Goal: Information Seeking & Learning: Learn about a topic

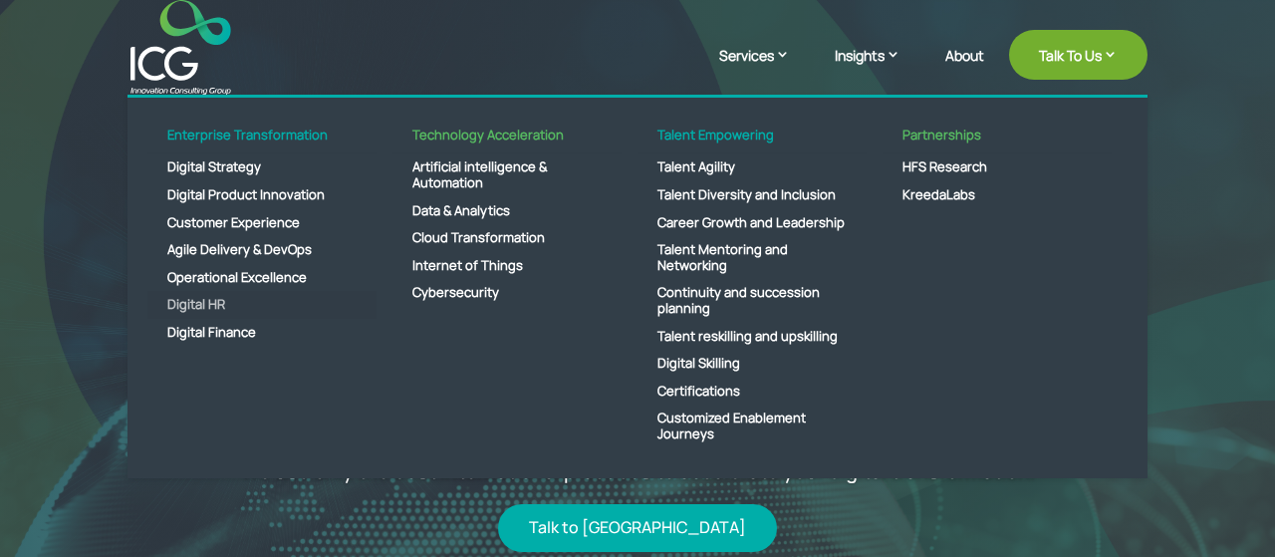
click at [214, 308] on link "Digital HR" at bounding box center [261, 305] width 229 height 28
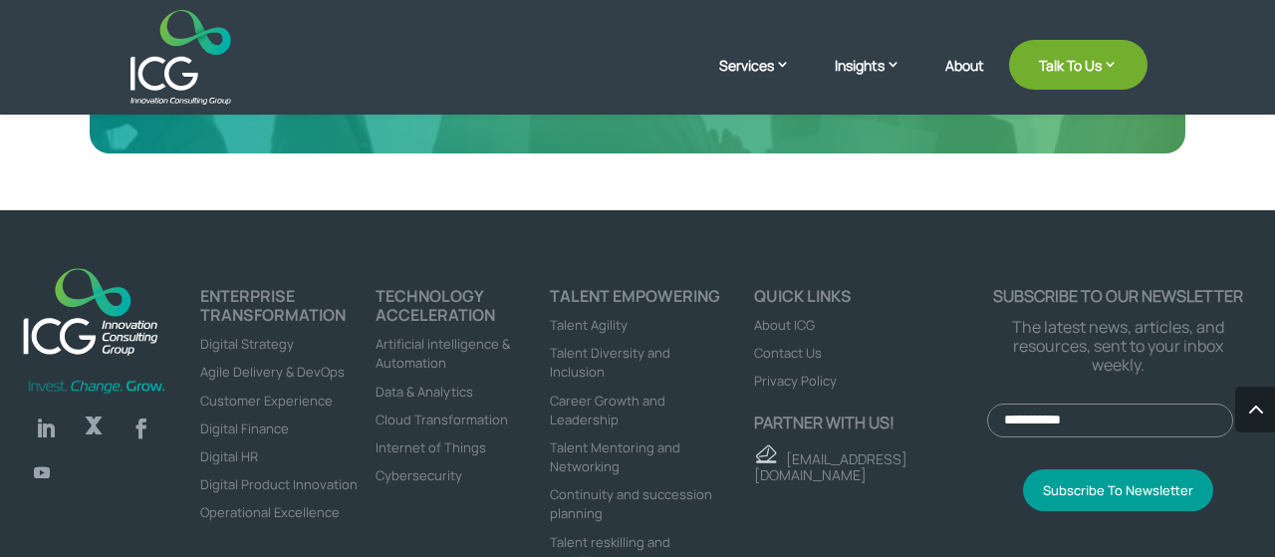
scroll to position [3212, 0]
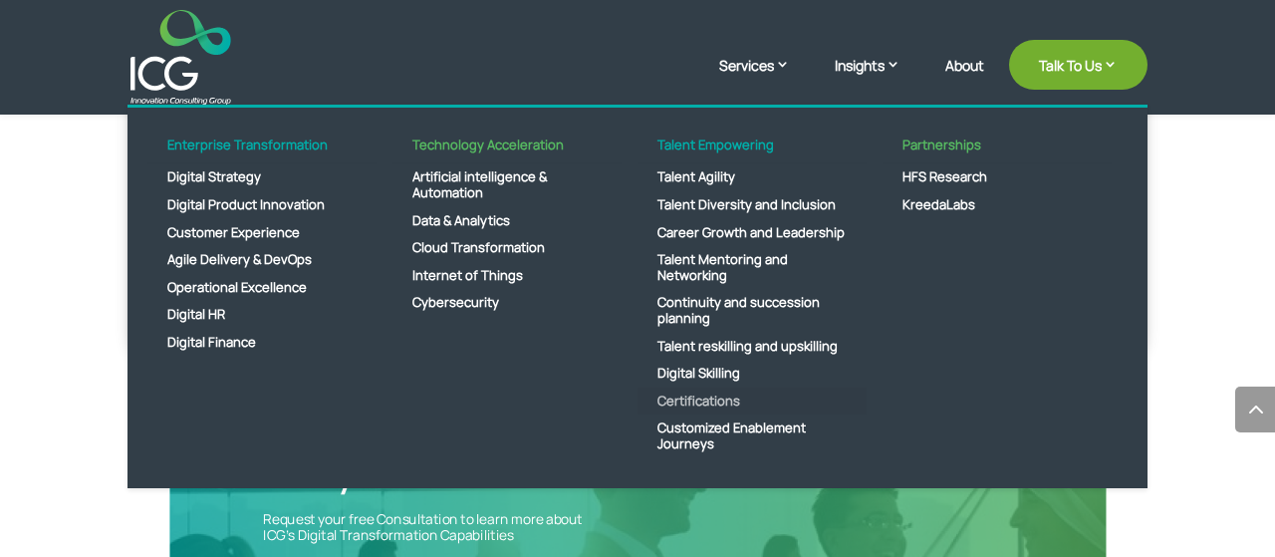
click at [728, 415] on link "Certifications" at bounding box center [752, 402] width 229 height 28
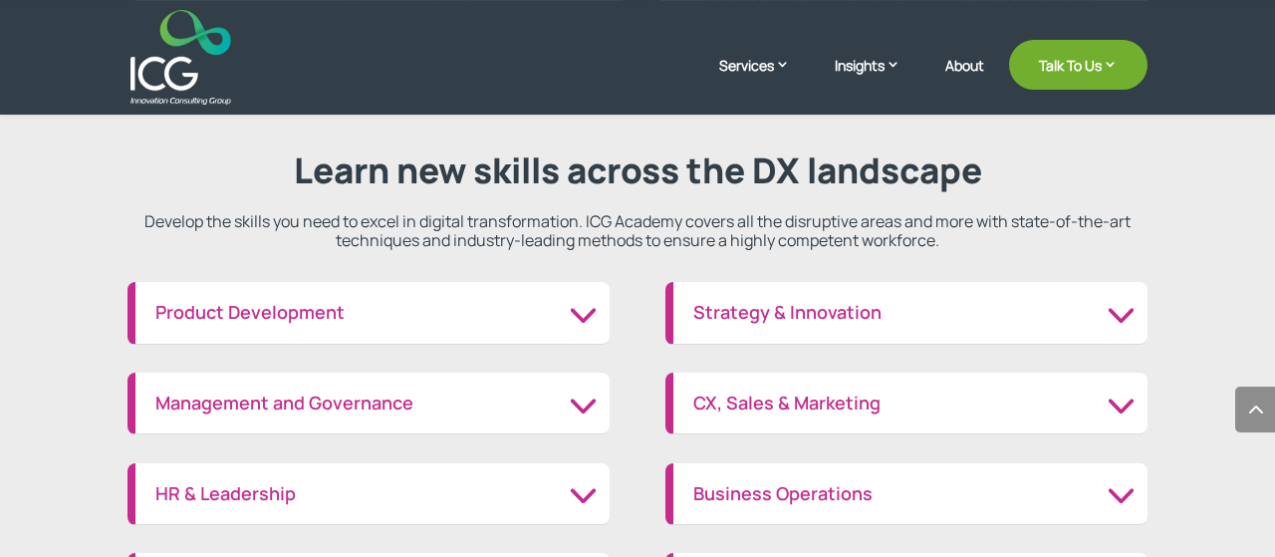
scroll to position [2269, 0]
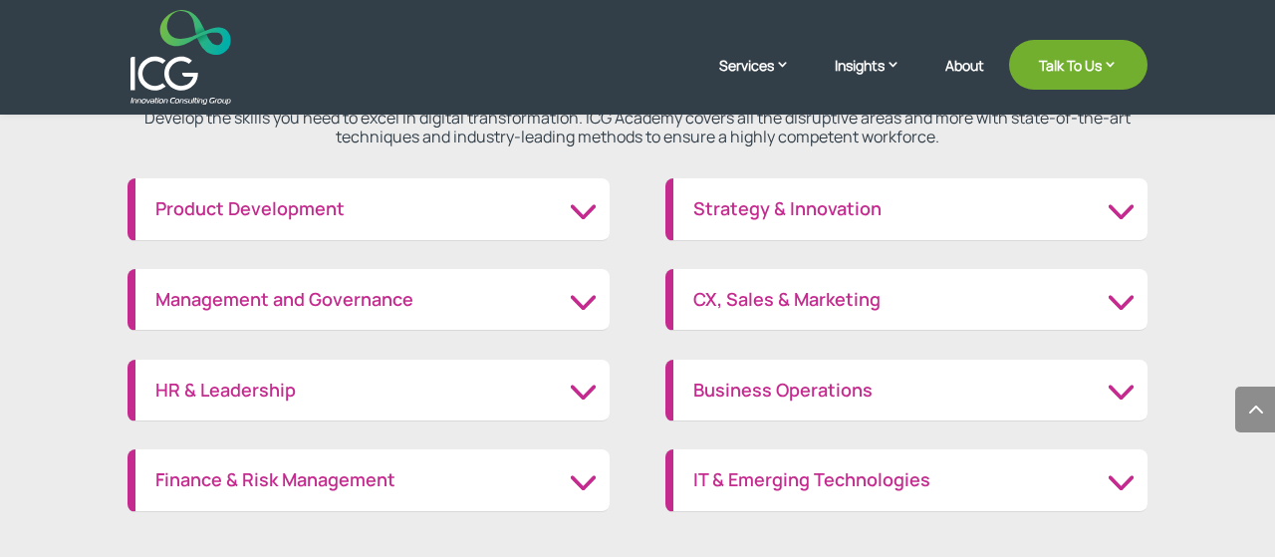
click at [589, 220] on h3 "Product Development" at bounding box center [372, 209] width 434 height 22
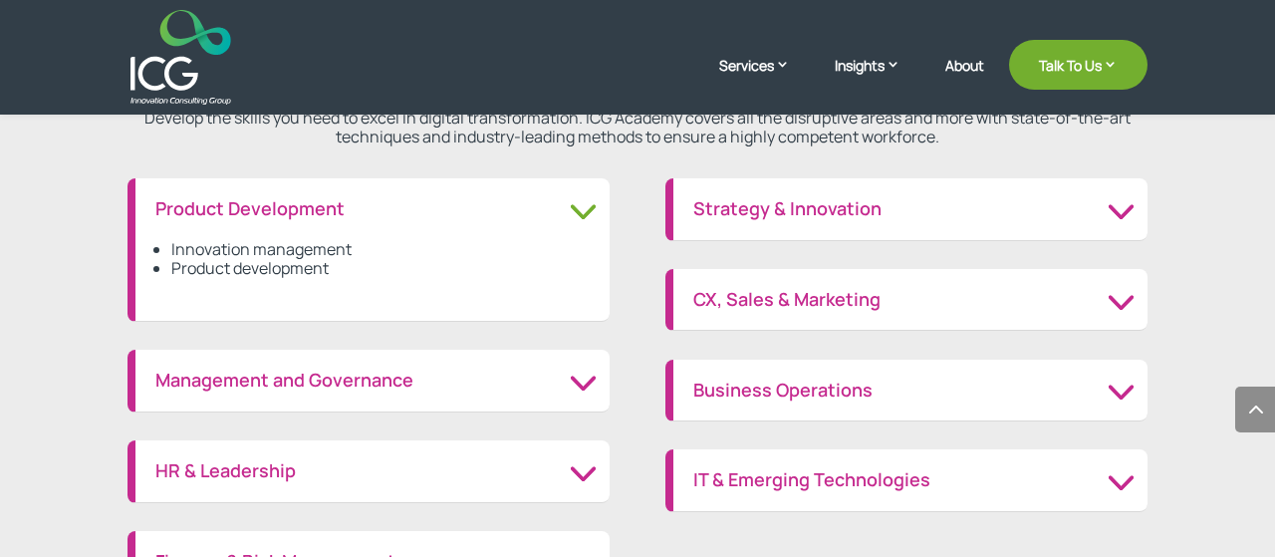
click at [266, 207] on h3 "Product Development" at bounding box center [372, 209] width 434 height 22
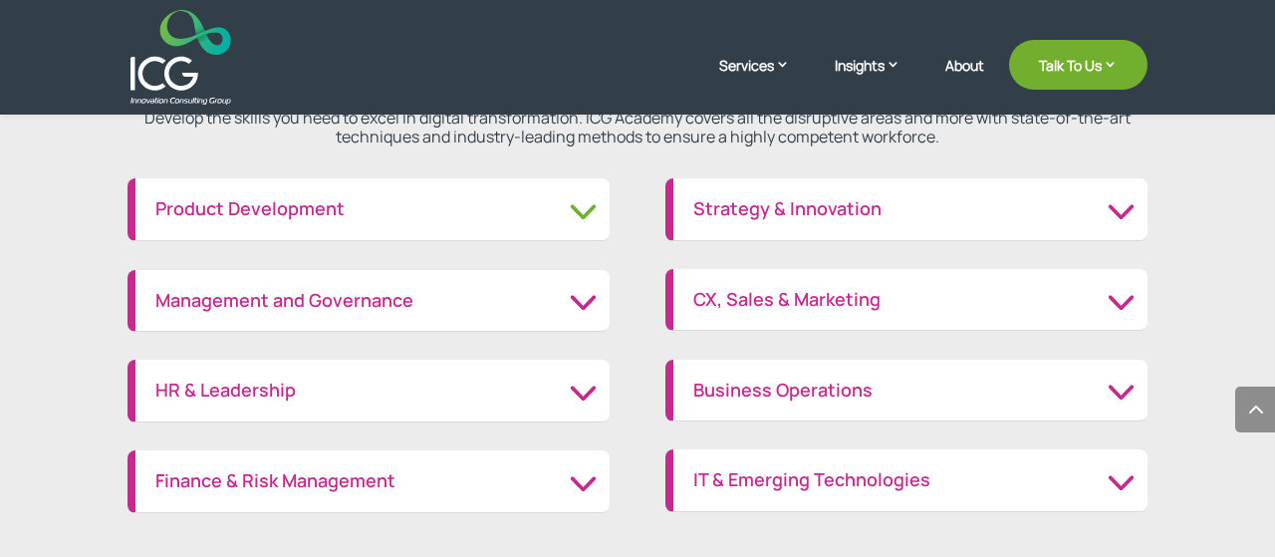
click at [266, 207] on h3 "Product Development" at bounding box center [372, 209] width 434 height 22
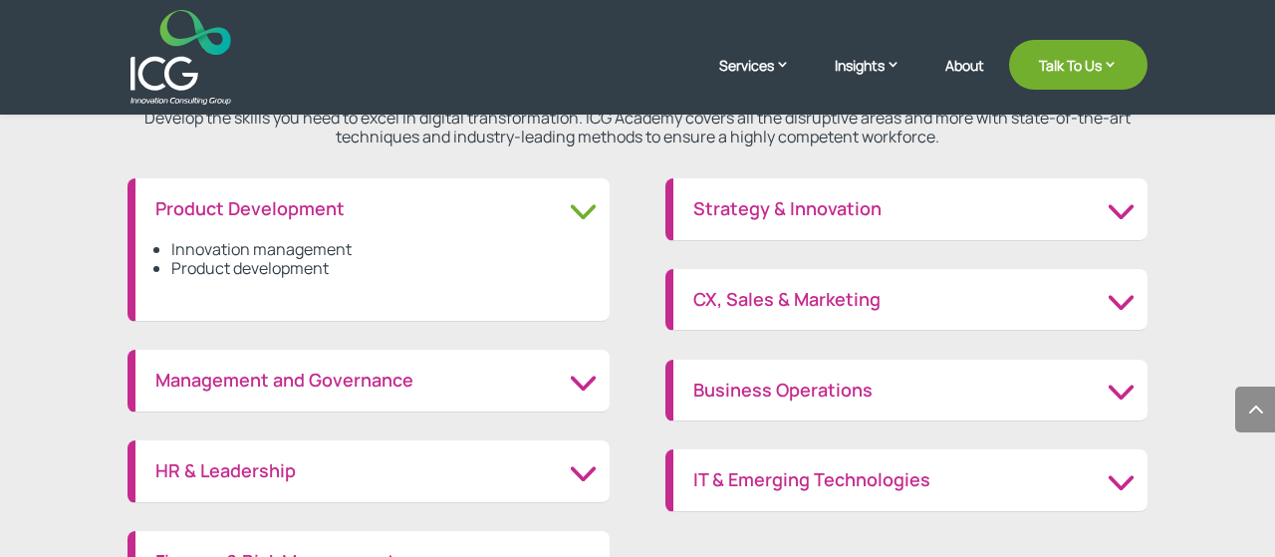
click at [1124, 198] on h3 "Strategy & Innovation" at bounding box center [910, 209] width 434 height 22
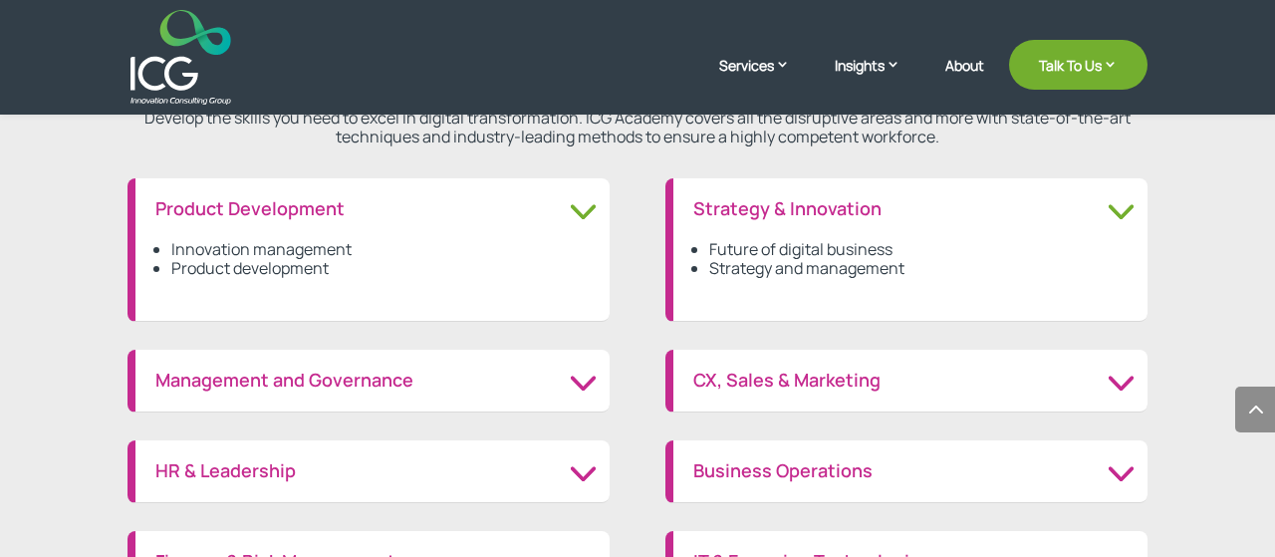
click at [728, 250] on li "Future of digital business" at bounding box center [918, 249] width 418 height 19
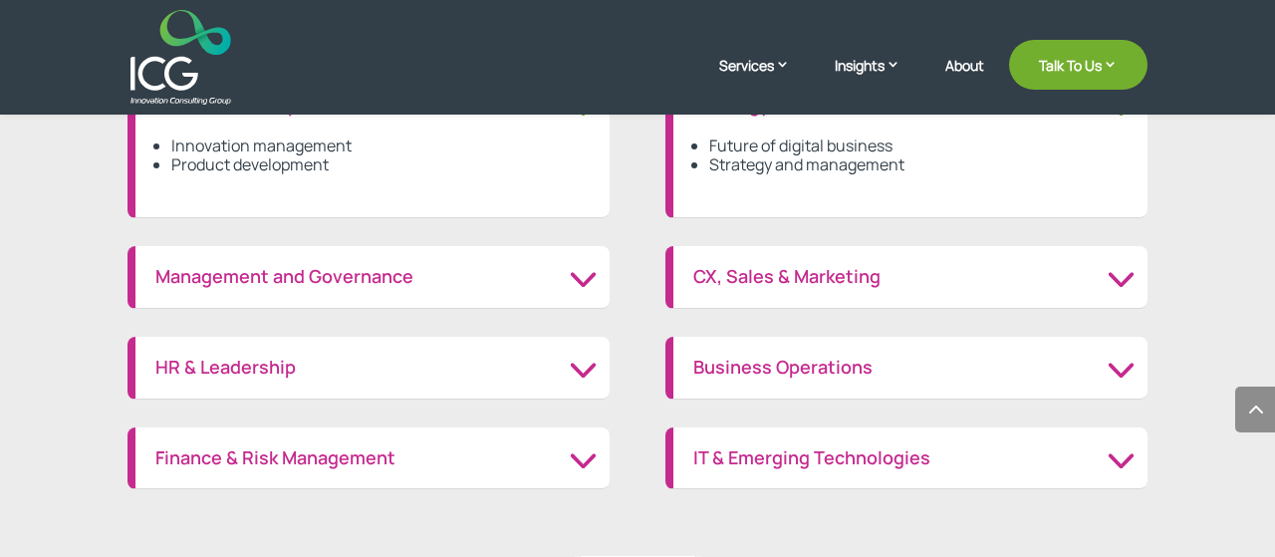
scroll to position [2477, 0]
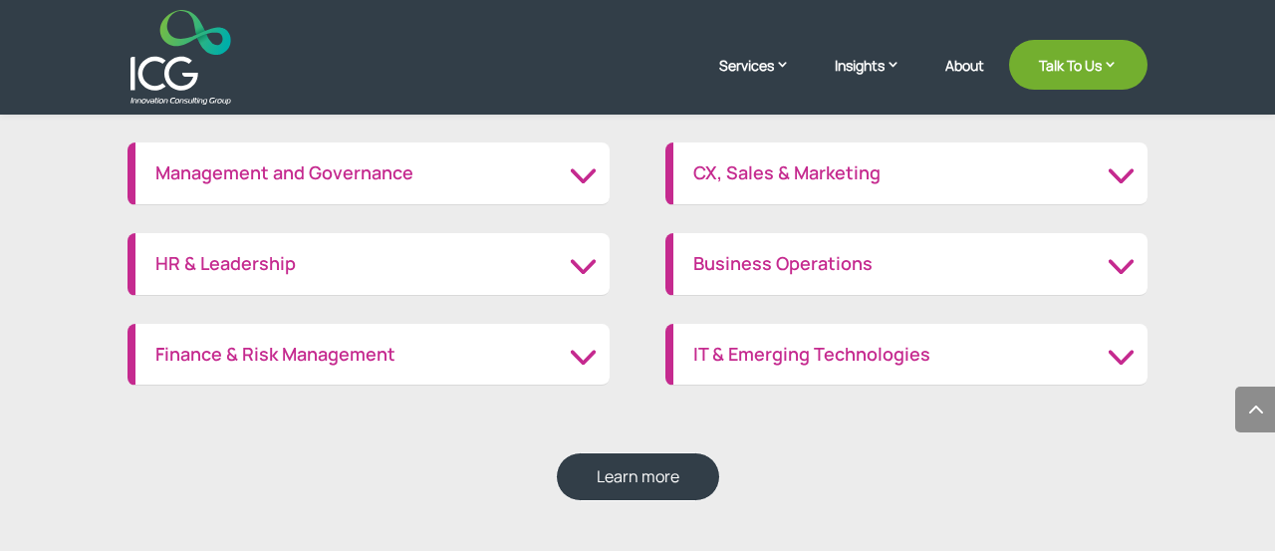
click at [590, 260] on h3 "HR & Leadership" at bounding box center [372, 264] width 434 height 22
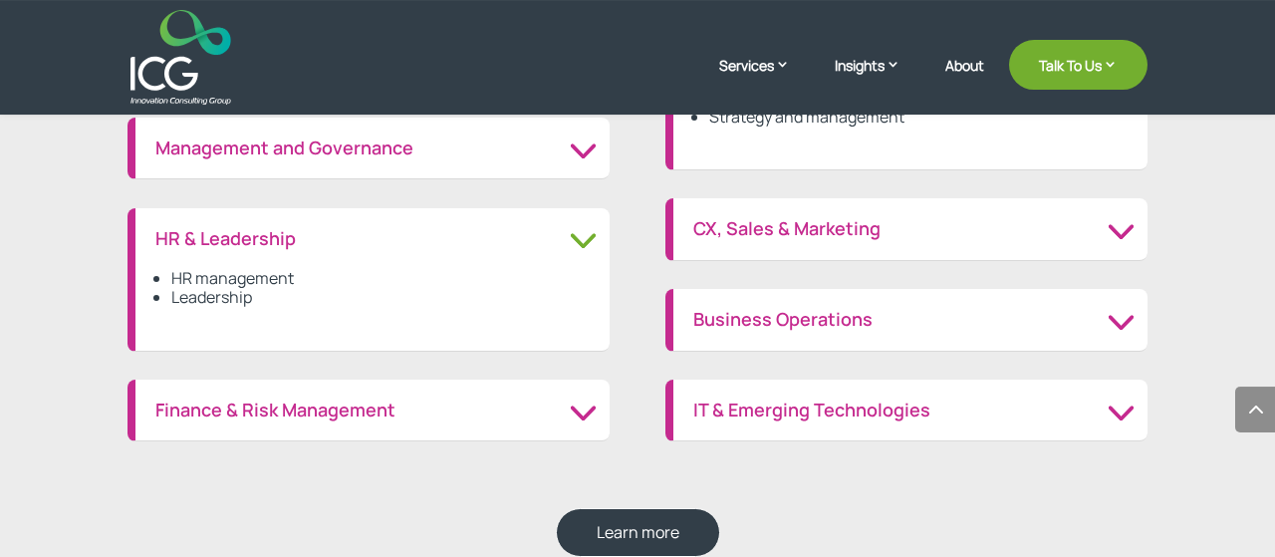
scroll to position [2373, 0]
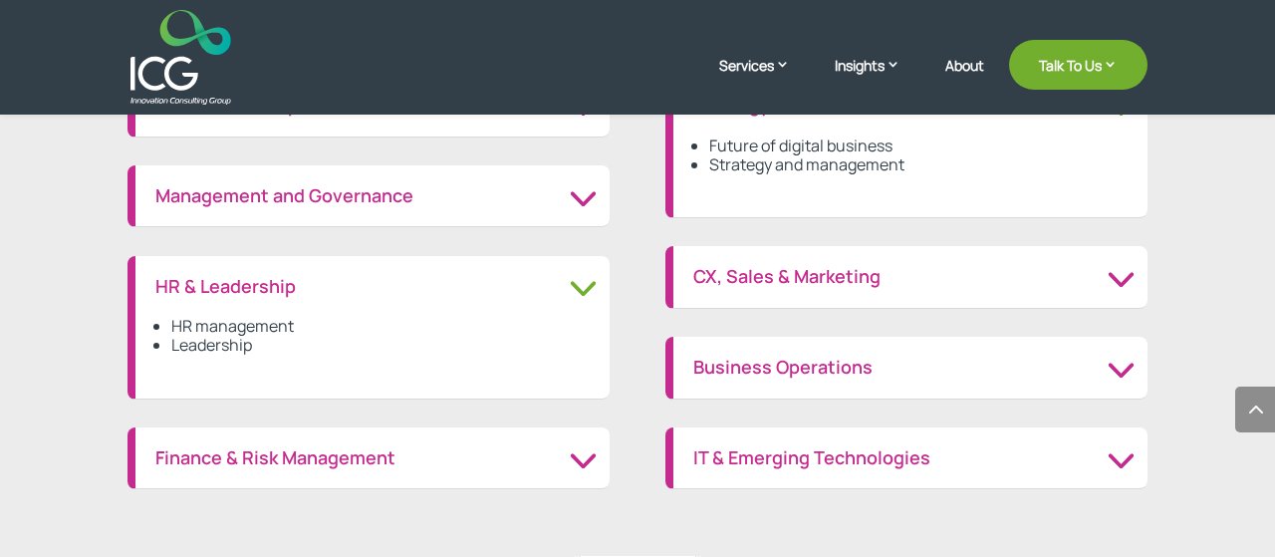
click at [401, 192] on h3 "Management and Governance" at bounding box center [372, 196] width 434 height 22
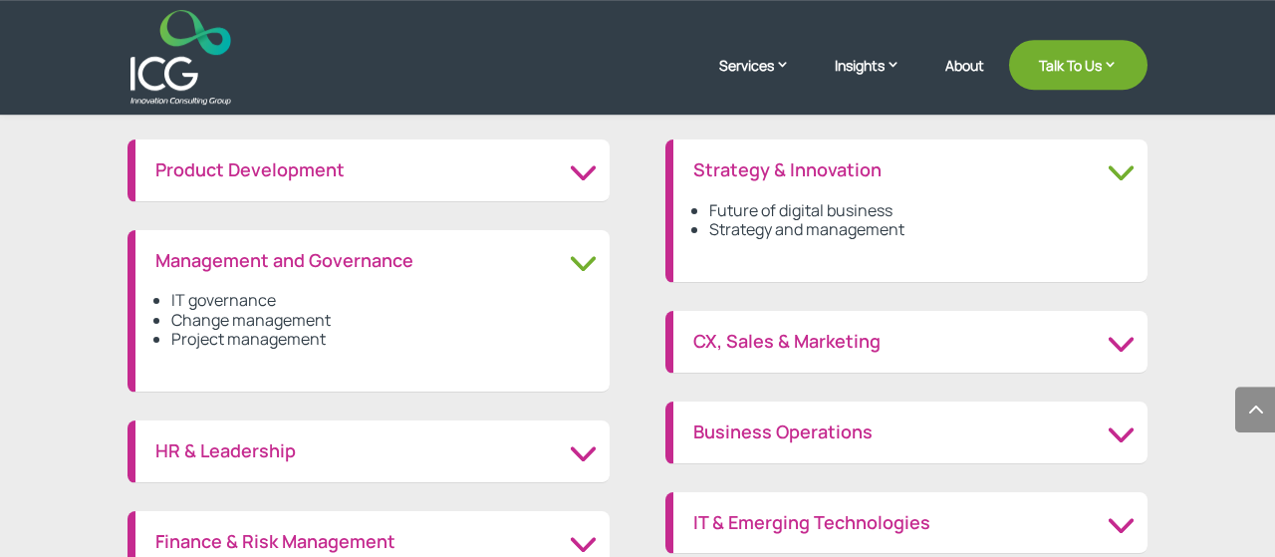
scroll to position [2166, 0]
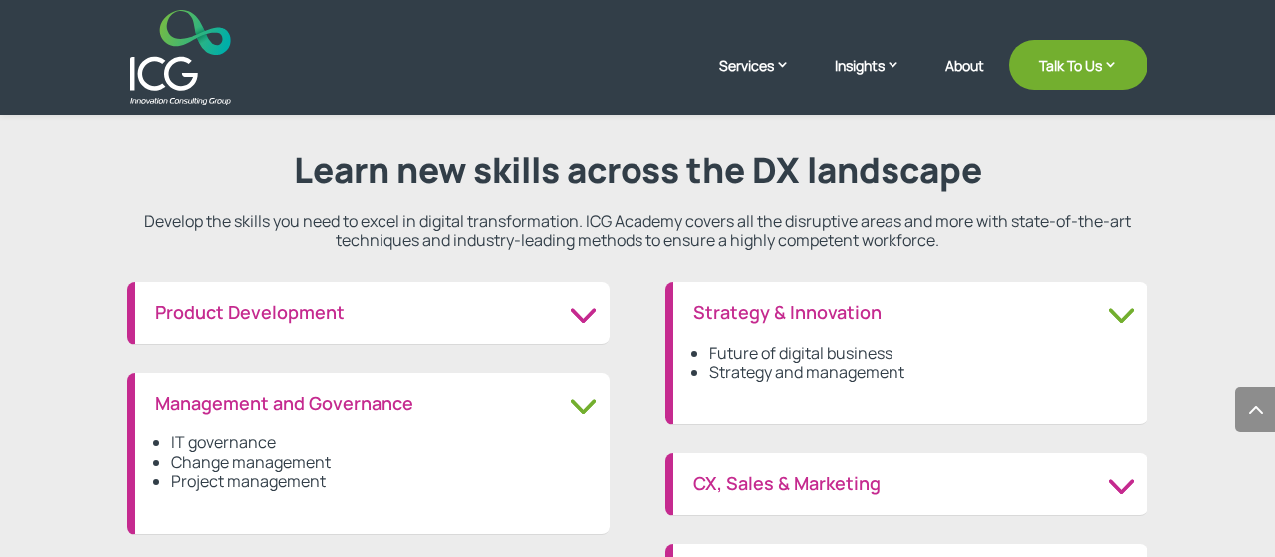
click at [316, 316] on h3 "Product Development" at bounding box center [372, 313] width 434 height 22
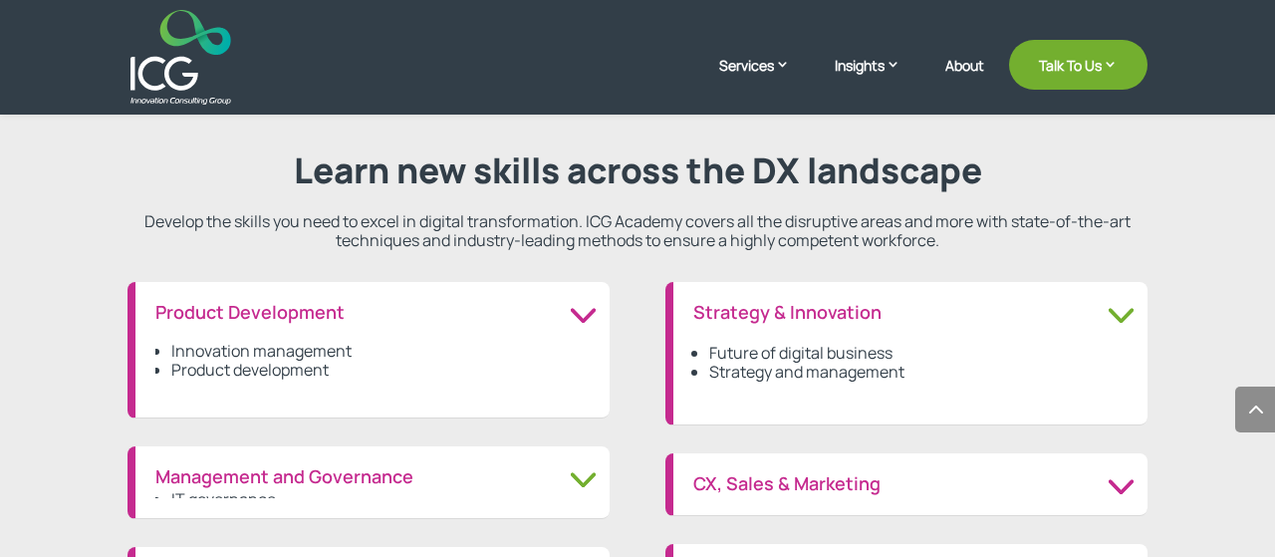
click at [282, 338] on div "Innovation management Product development" at bounding box center [372, 361] width 434 height 74
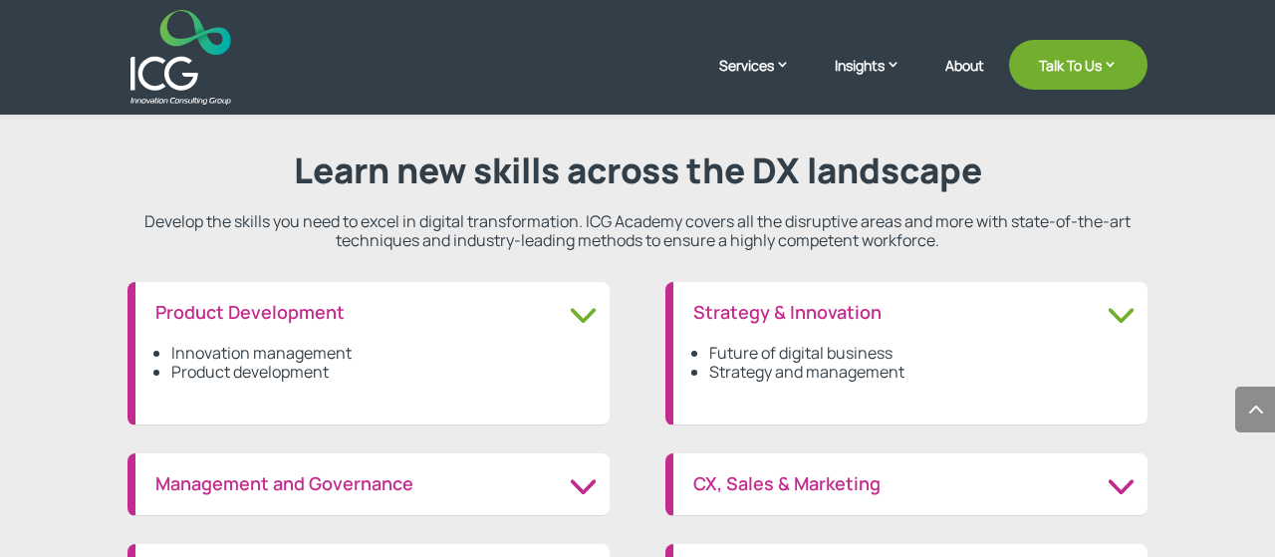
click at [280, 346] on li "Innovation management" at bounding box center [380, 353] width 418 height 19
click at [280, 350] on li "Innovation management" at bounding box center [380, 353] width 418 height 19
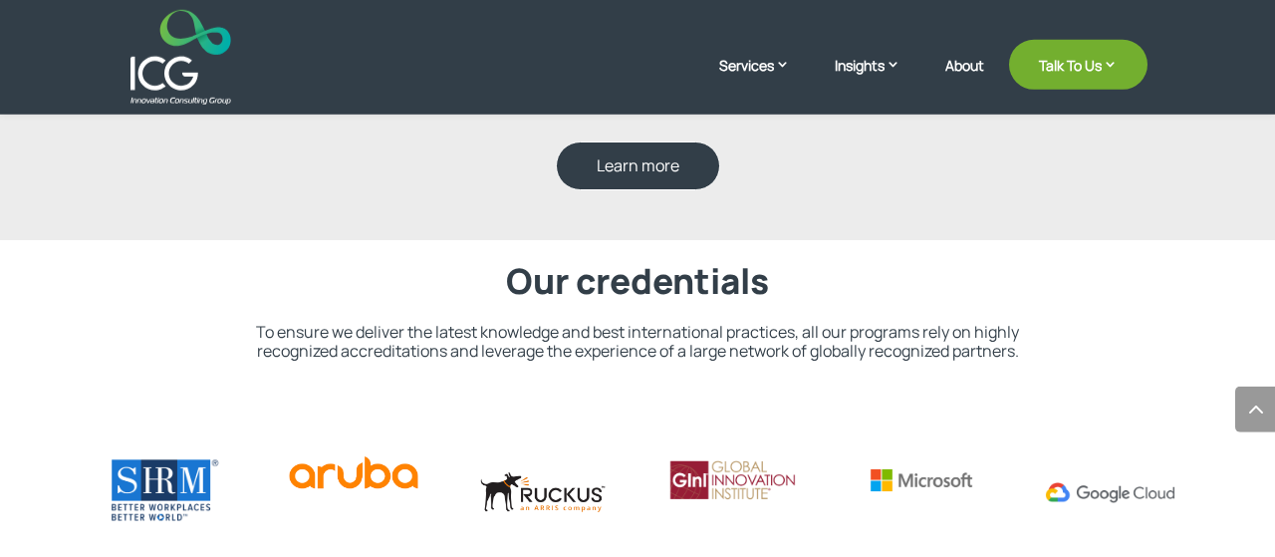
scroll to position [2788, 0]
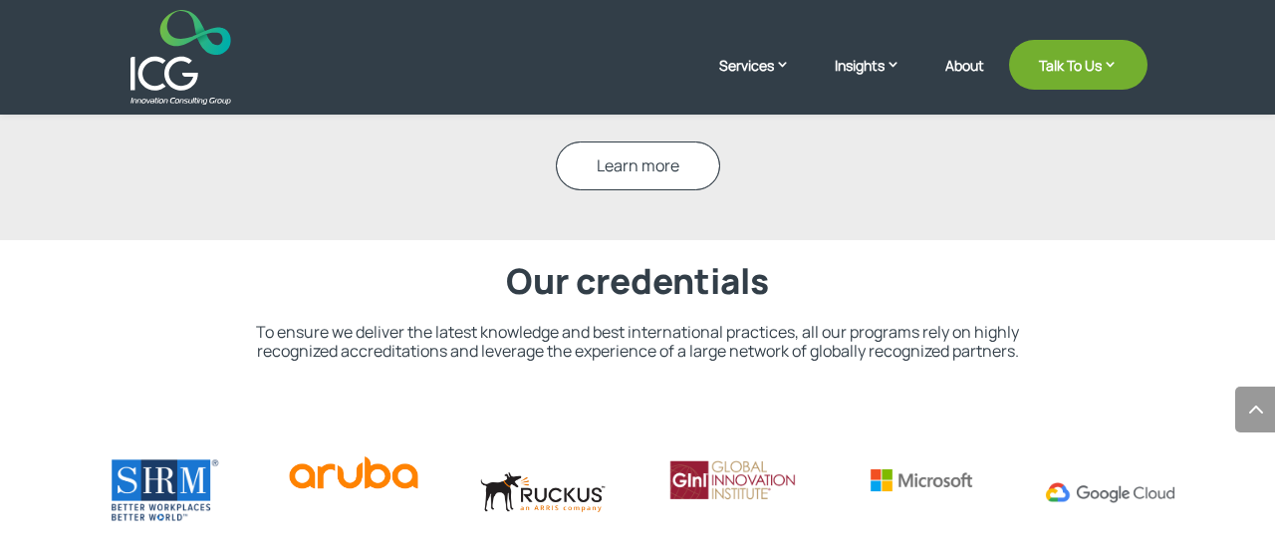
click at [644, 157] on link "Learn more" at bounding box center [638, 165] width 164 height 49
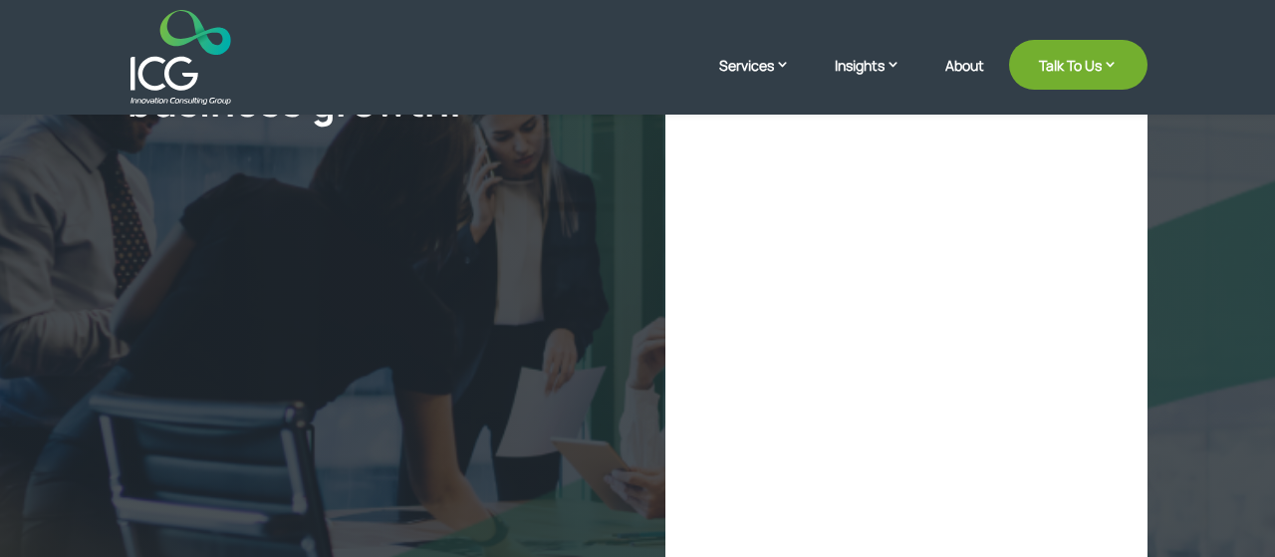
scroll to position [311, 0]
select select "**"
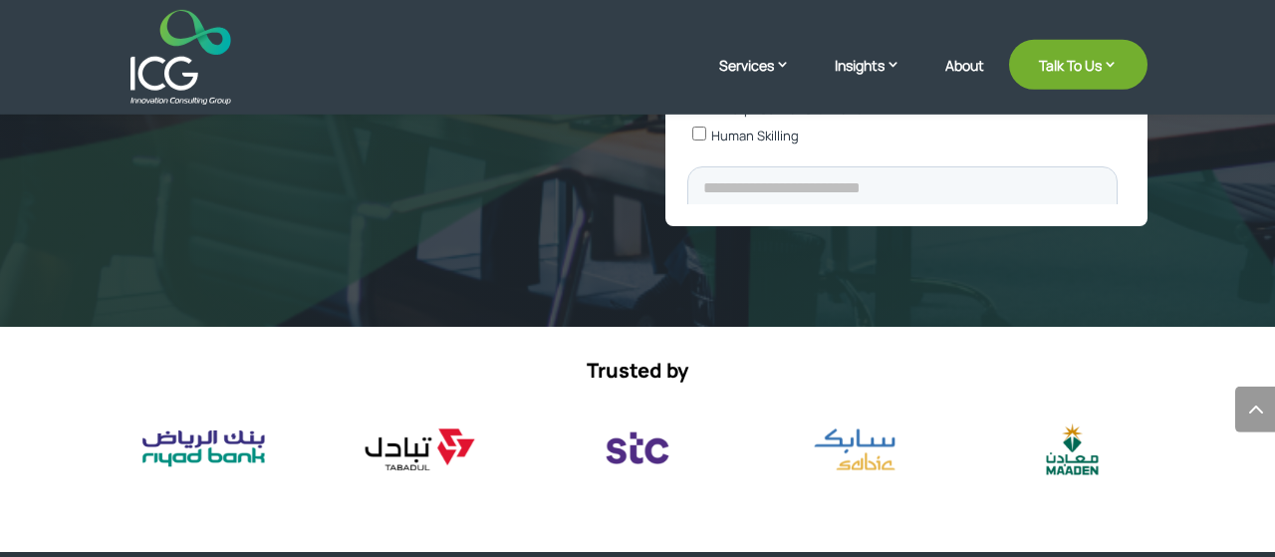
scroll to position [933, 0]
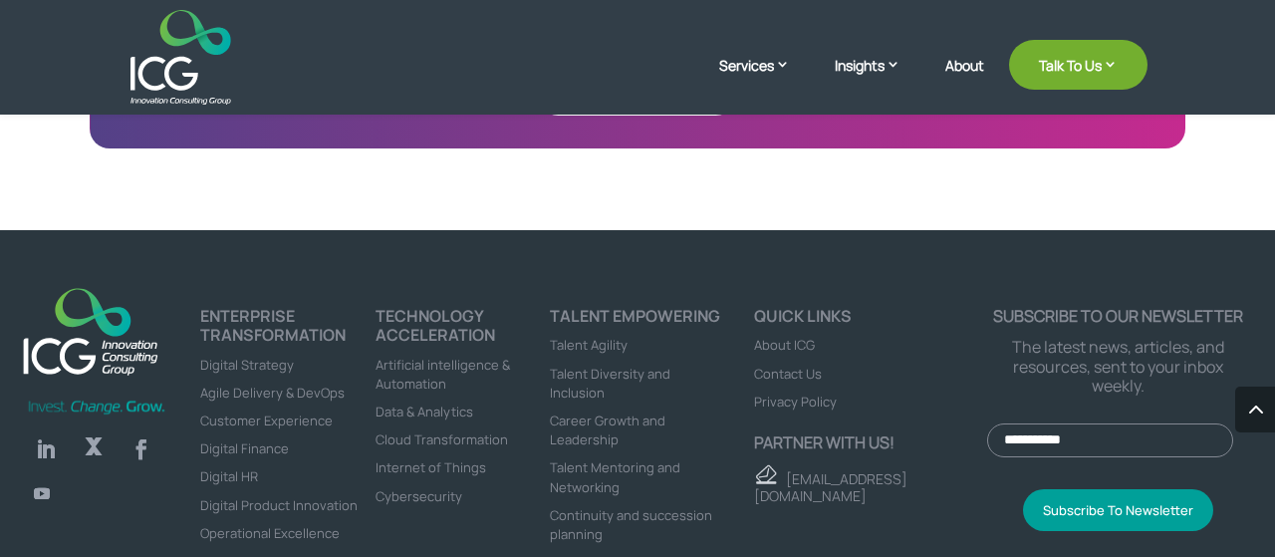
scroll to position [4923, 0]
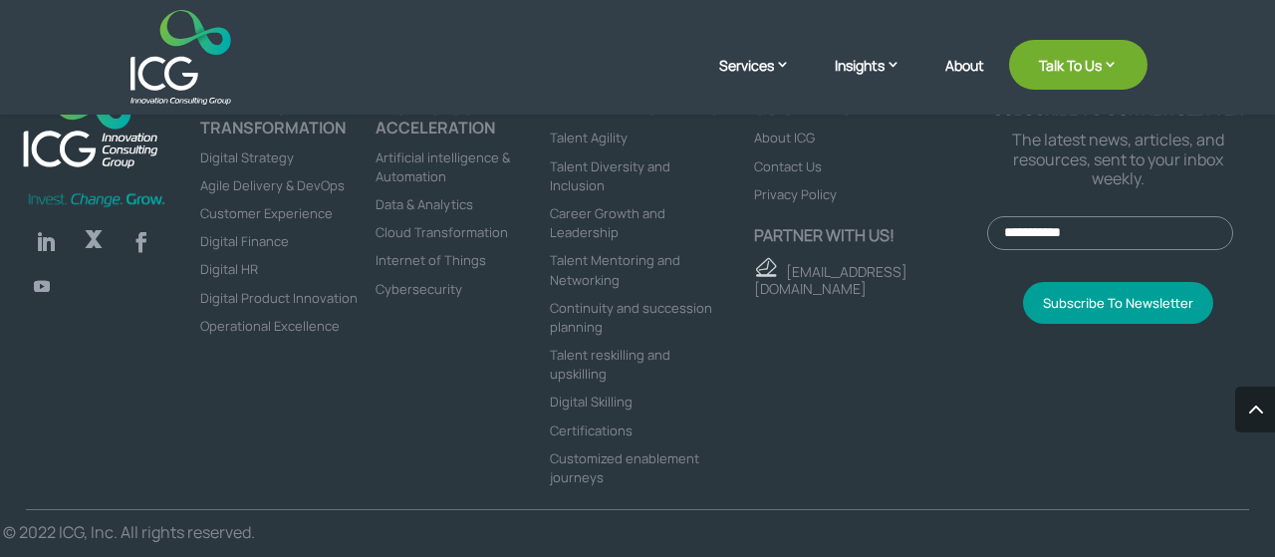
click at [302, 289] on span "Digital Product Innovation" at bounding box center [278, 298] width 157 height 18
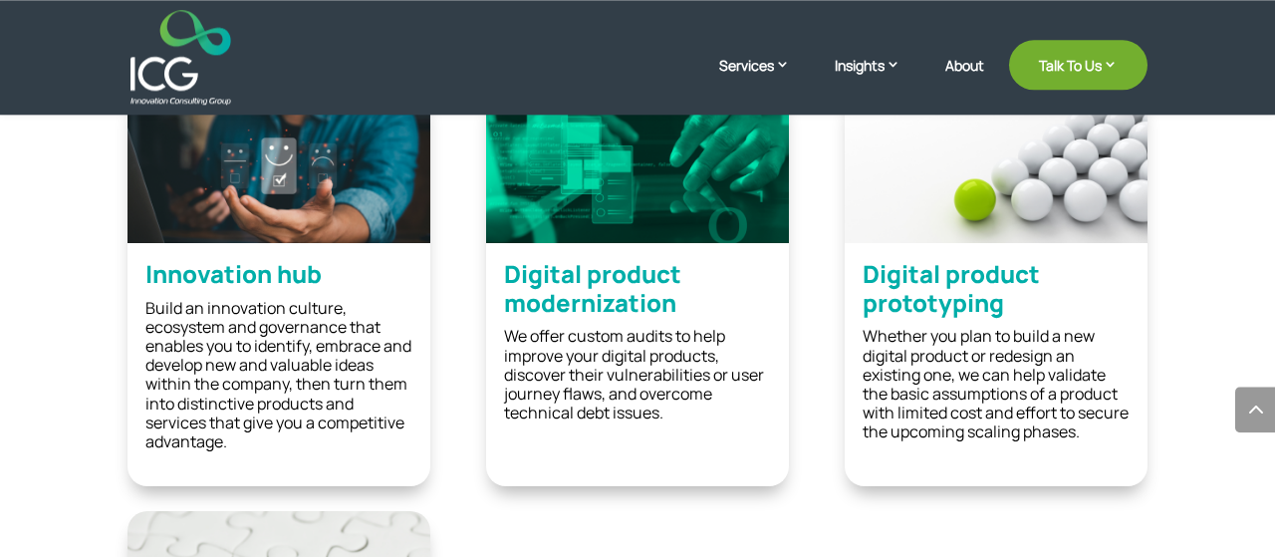
scroll to position [2487, 0]
